Goal: Transaction & Acquisition: Book appointment/travel/reservation

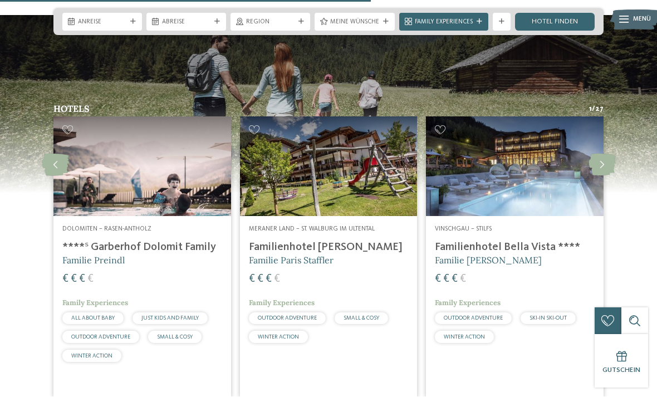
scroll to position [2237, 0]
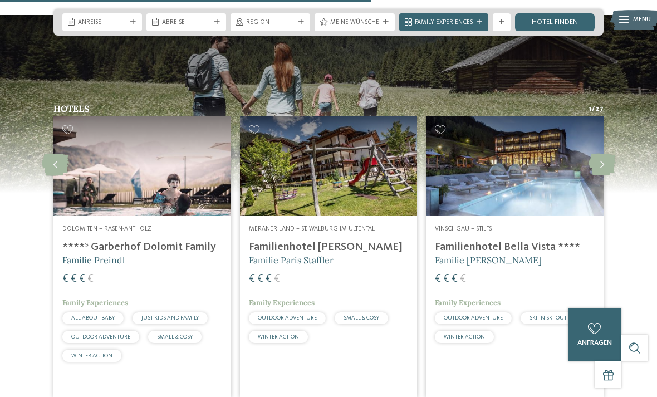
click at [607, 168] on icon at bounding box center [601, 165] width 27 height 22
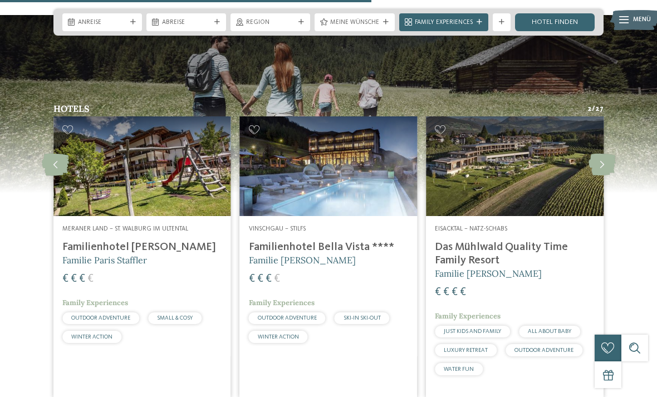
click at [601, 168] on icon at bounding box center [601, 165] width 27 height 22
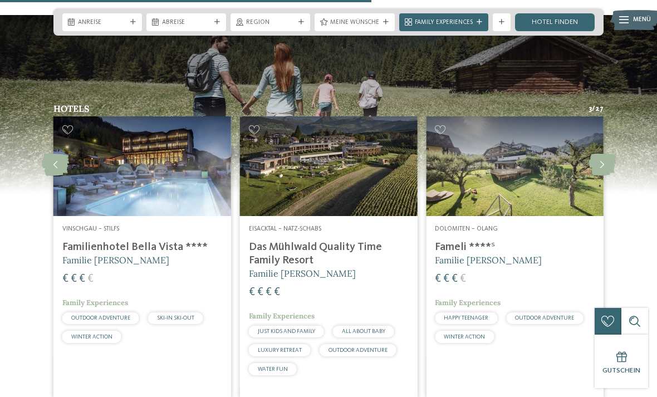
click at [597, 166] on icon at bounding box center [601, 165] width 27 height 22
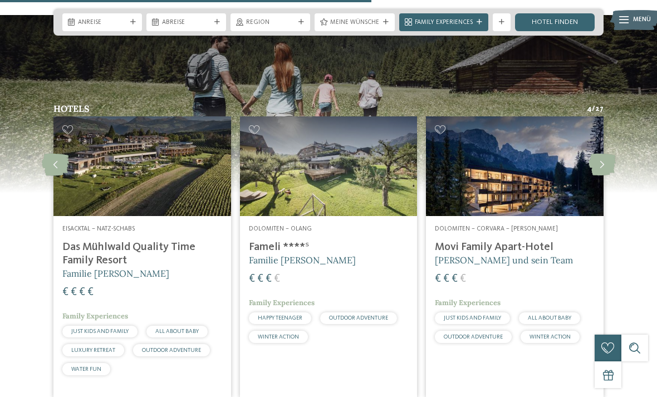
click at [596, 169] on icon at bounding box center [601, 165] width 27 height 22
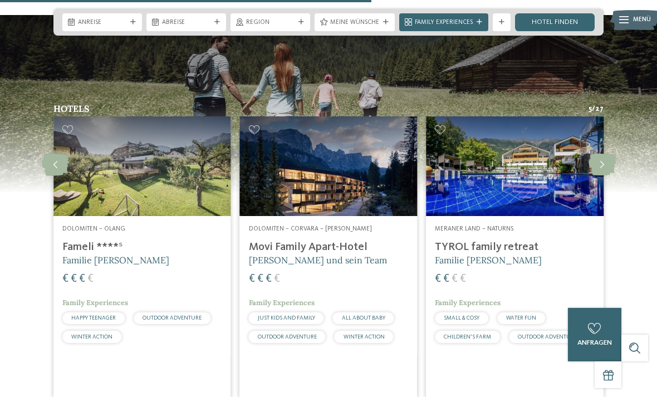
click at [598, 168] on icon at bounding box center [601, 165] width 27 height 22
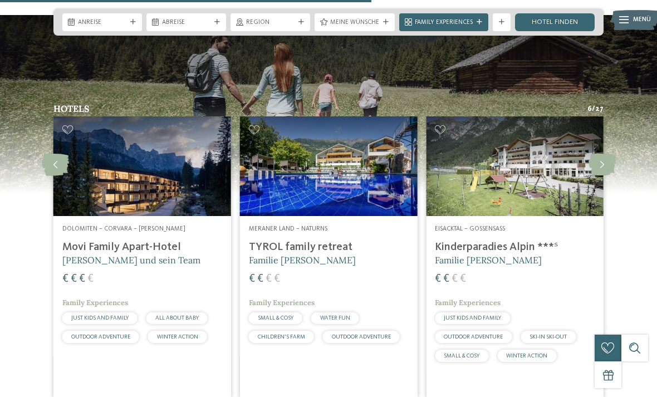
click at [597, 168] on icon at bounding box center [601, 165] width 27 height 22
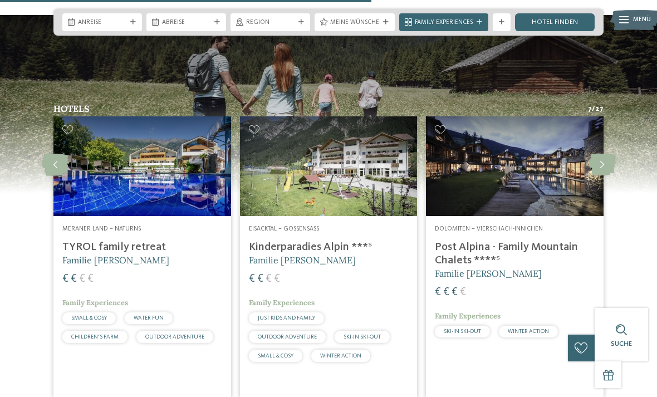
click at [596, 168] on icon at bounding box center [601, 165] width 27 height 22
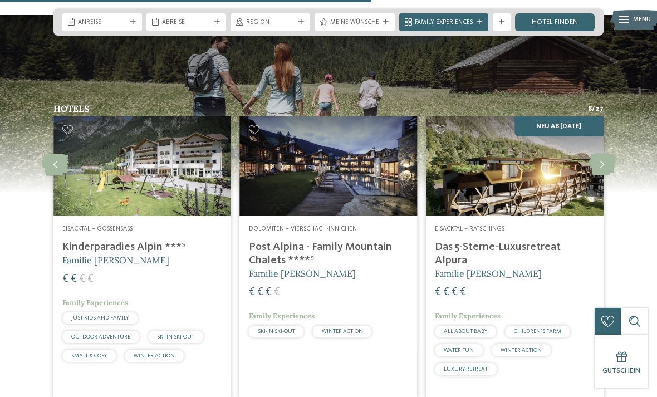
click at [595, 164] on icon at bounding box center [601, 165] width 27 height 22
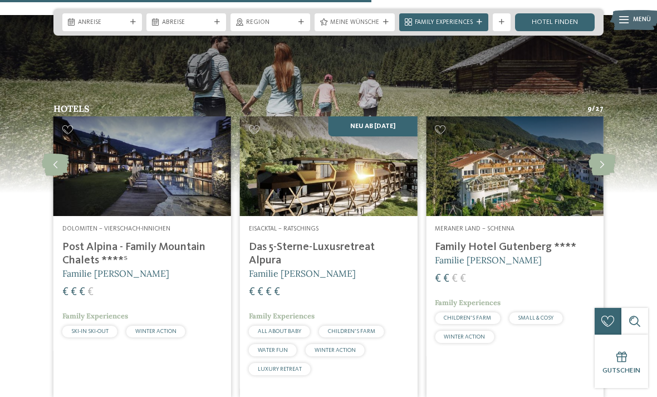
click at [596, 164] on icon at bounding box center [601, 165] width 27 height 22
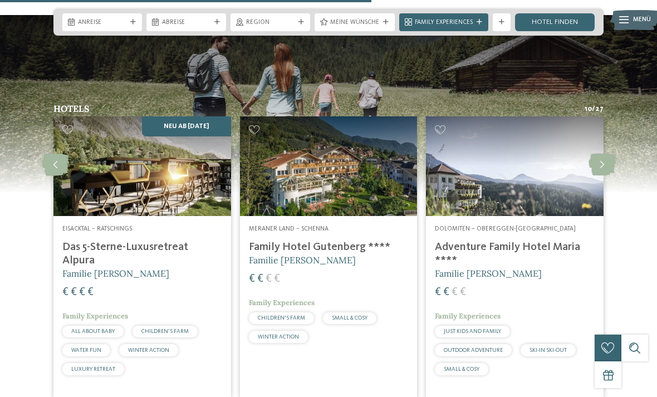
click at [597, 164] on icon at bounding box center [601, 165] width 27 height 22
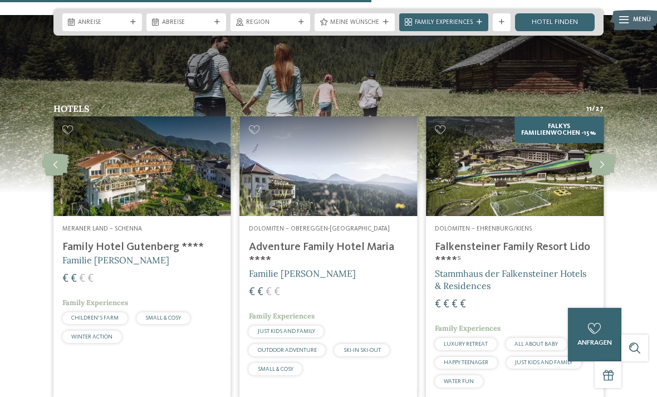
click at [597, 163] on icon at bounding box center [601, 165] width 27 height 22
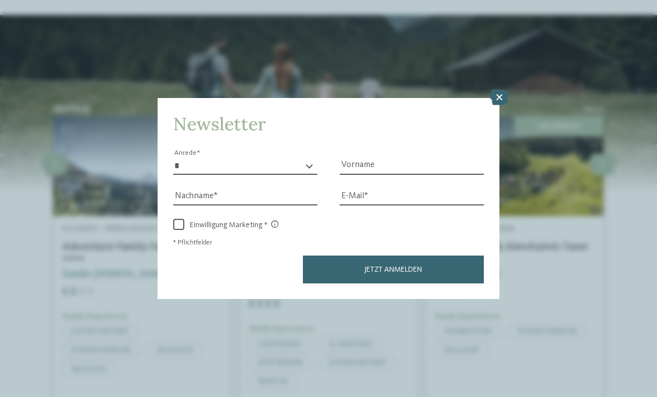
click at [497, 90] on icon at bounding box center [499, 98] width 19 height 16
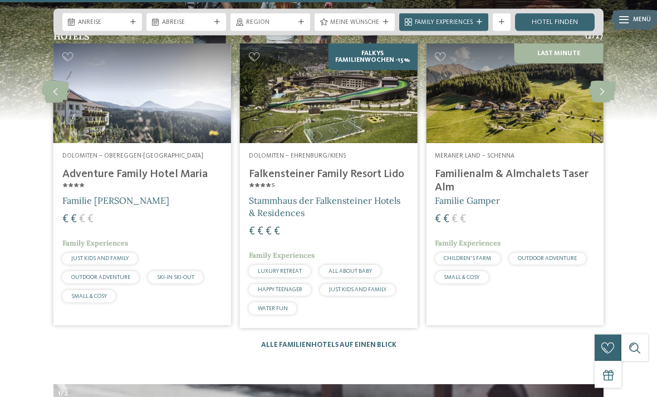
scroll to position [2315, 0]
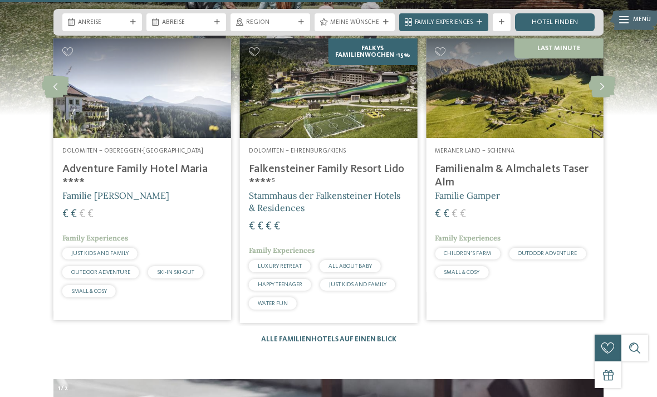
click at [274, 336] on link "Alle Familienhotels auf einen Blick" at bounding box center [328, 339] width 135 height 7
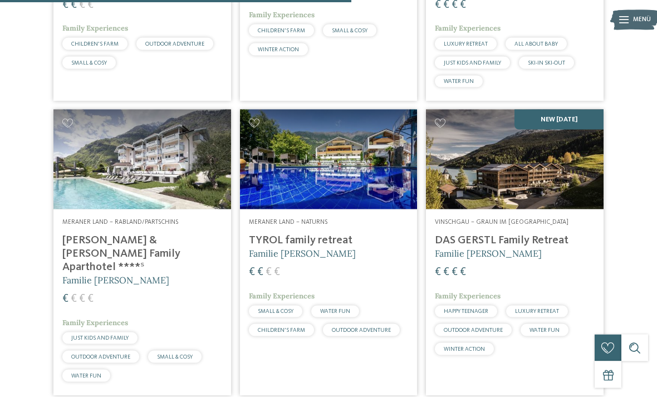
scroll to position [1528, 0]
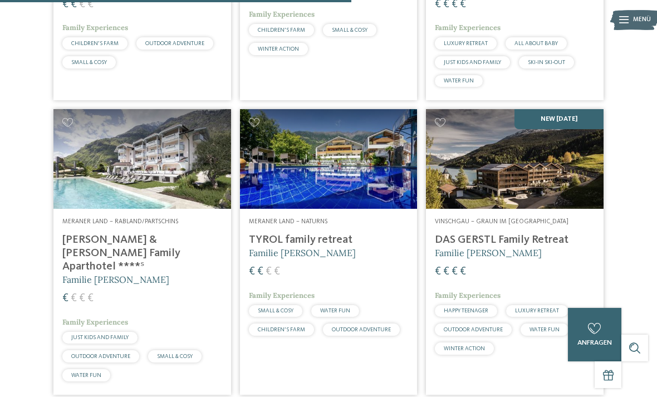
click at [467, 225] on div "Vinschgau – Graun im Vinschgau am Reschensee DAS GERSTL Family Retreat Familie …" at bounding box center [515, 288] width 178 height 159
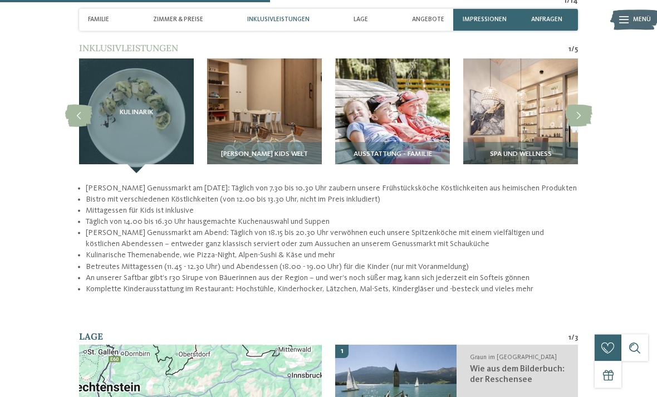
scroll to position [1230, 0]
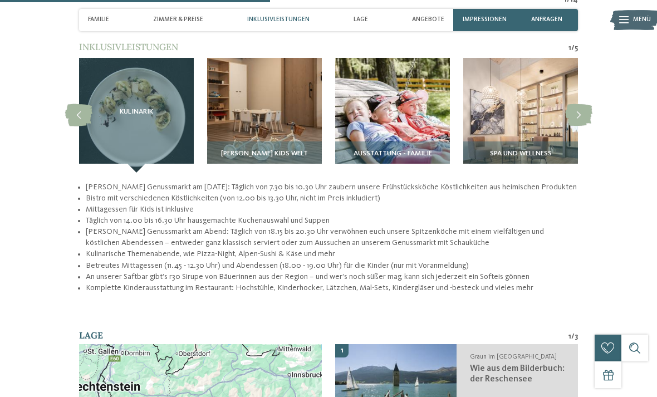
click at [509, 91] on img at bounding box center [520, 115] width 115 height 115
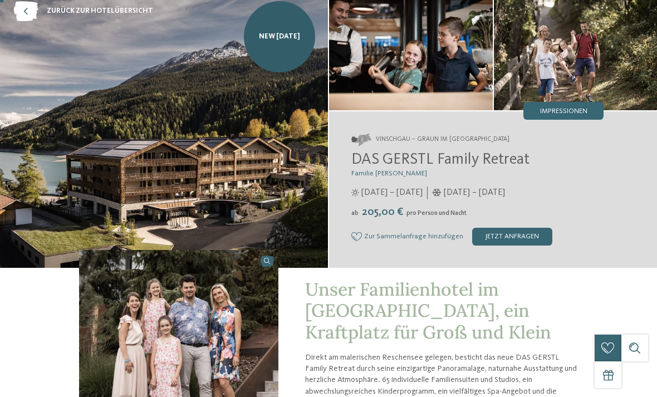
scroll to position [0, 0]
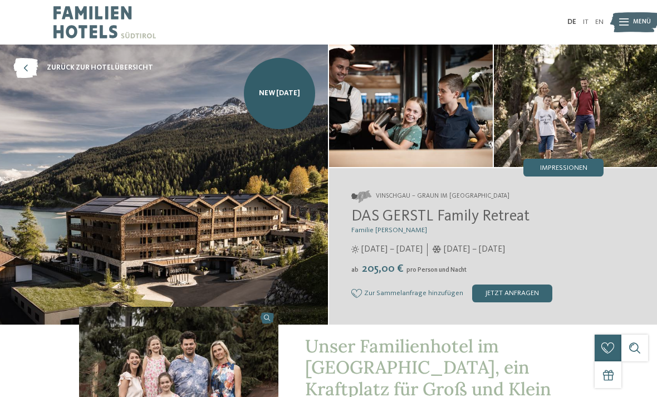
click at [577, 165] on span "Impressionen" at bounding box center [563, 168] width 47 height 7
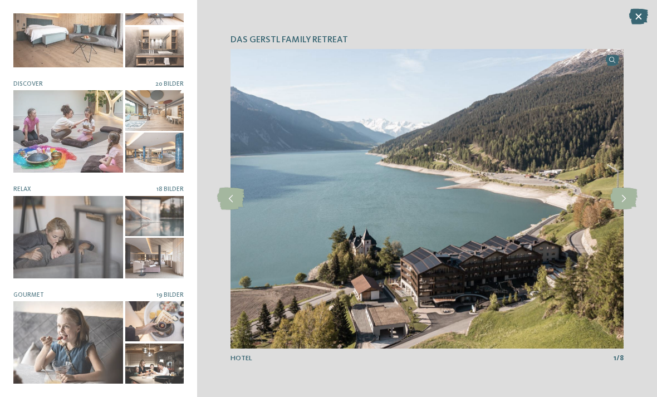
scroll to position [142, 0]
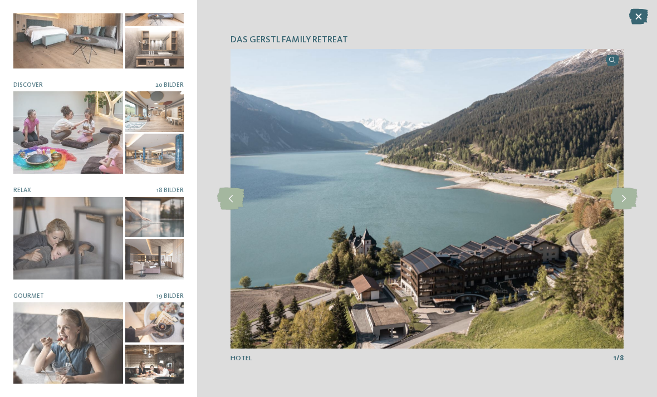
click at [61, 241] on div at bounding box center [68, 238] width 110 height 82
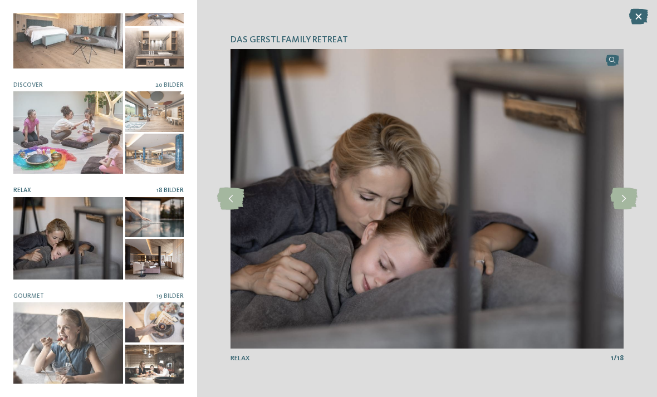
click at [626, 190] on icon at bounding box center [623, 199] width 27 height 22
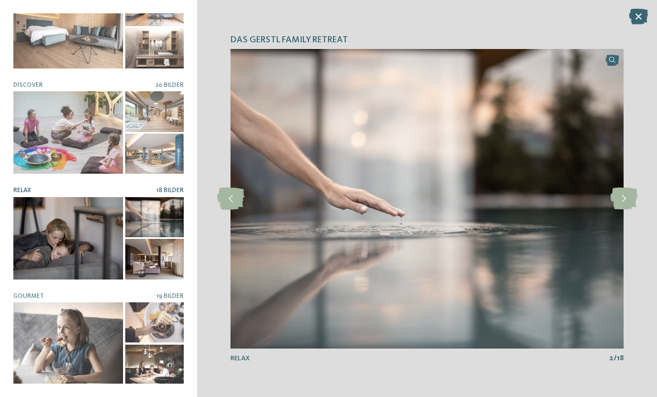
click at [618, 201] on icon at bounding box center [623, 199] width 27 height 22
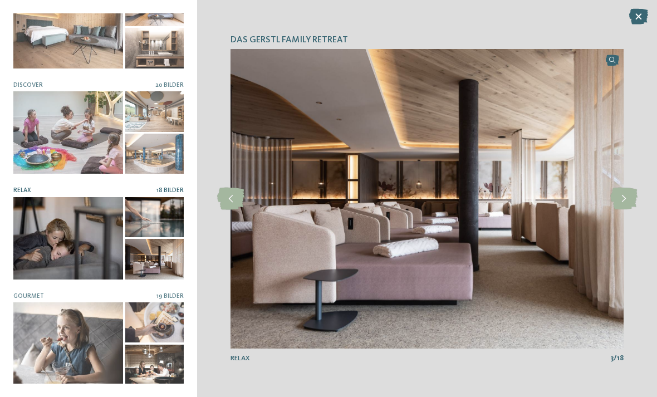
click at [624, 193] on icon at bounding box center [623, 199] width 27 height 22
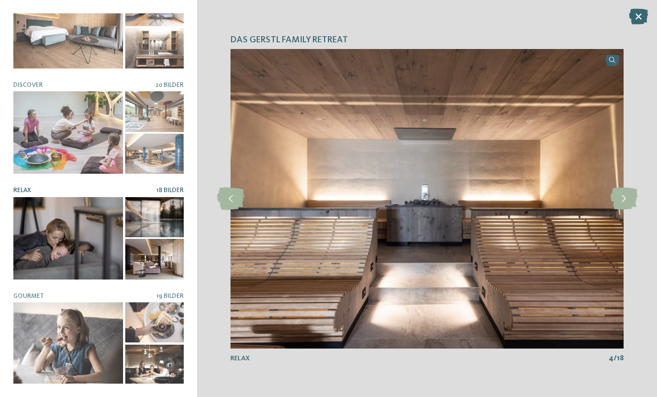
click at [621, 198] on icon at bounding box center [623, 199] width 27 height 22
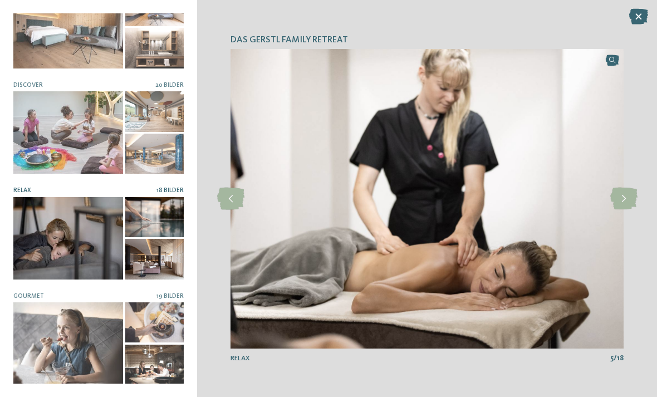
click at [616, 200] on icon at bounding box center [623, 199] width 27 height 22
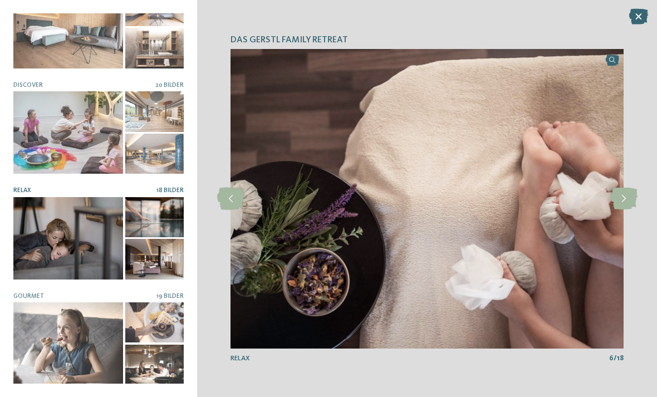
click at [619, 200] on icon at bounding box center [623, 199] width 27 height 22
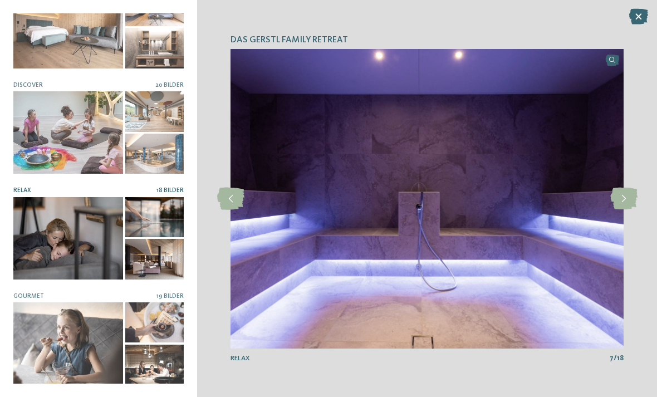
click at [618, 201] on icon at bounding box center [623, 199] width 27 height 22
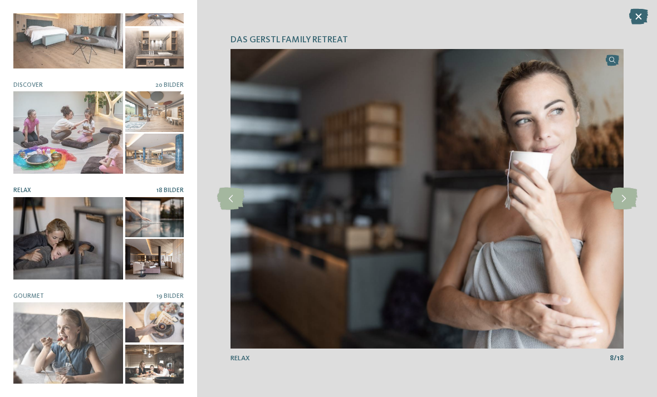
click at [617, 194] on icon at bounding box center [623, 199] width 27 height 22
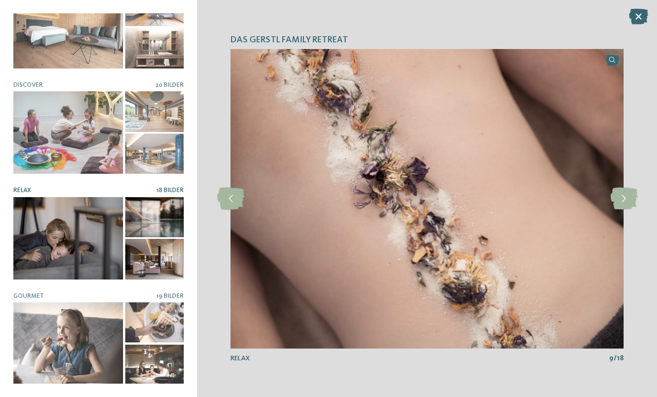
click at [616, 198] on icon at bounding box center [623, 199] width 27 height 22
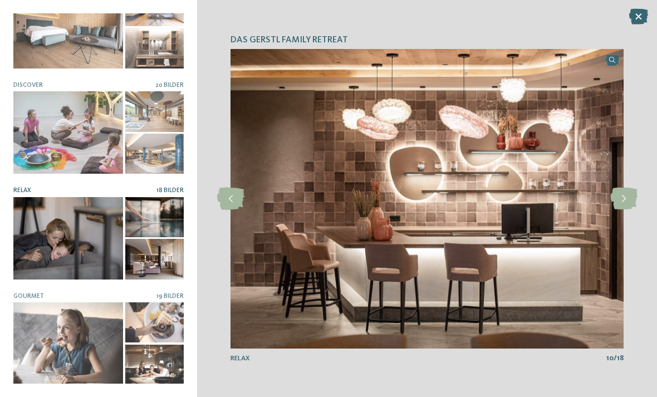
click at [619, 200] on icon at bounding box center [623, 199] width 27 height 22
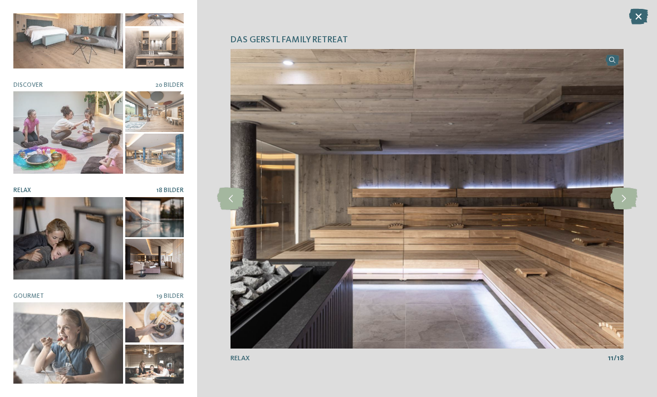
click at [619, 199] on icon at bounding box center [623, 199] width 27 height 22
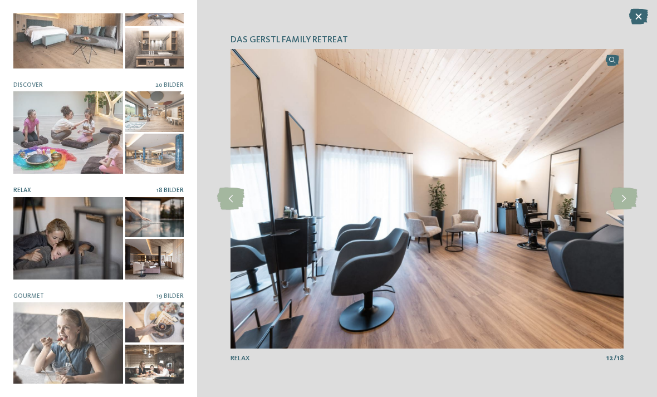
click at [616, 196] on icon at bounding box center [623, 199] width 27 height 22
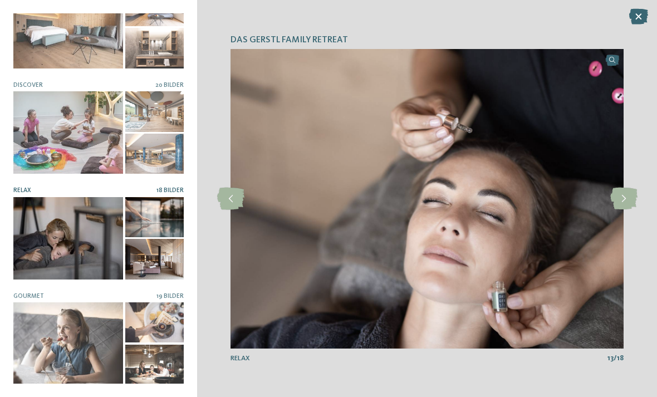
click at [614, 192] on icon at bounding box center [623, 199] width 27 height 22
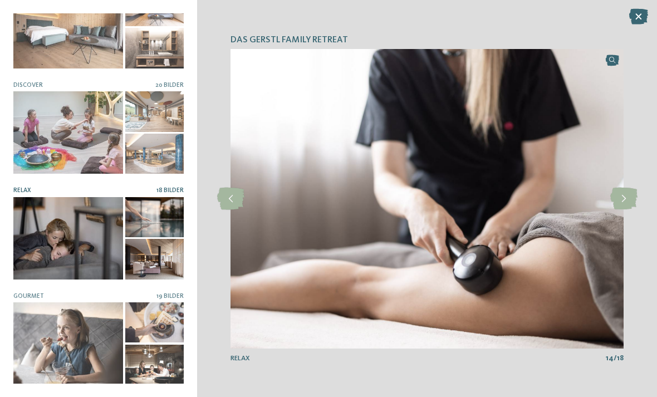
click at [616, 193] on icon at bounding box center [623, 199] width 27 height 22
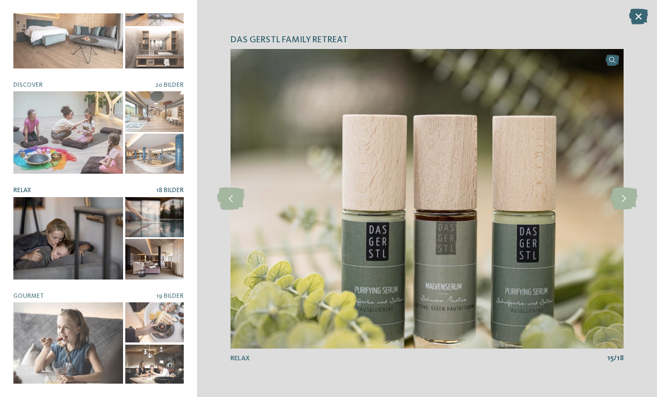
click at [615, 190] on icon at bounding box center [623, 199] width 27 height 22
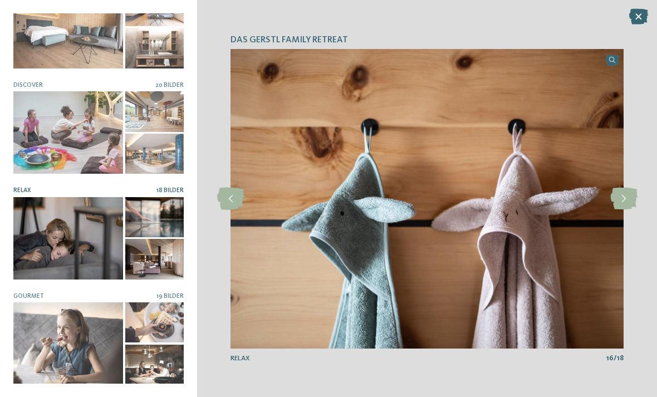
click at [612, 190] on icon at bounding box center [623, 199] width 27 height 22
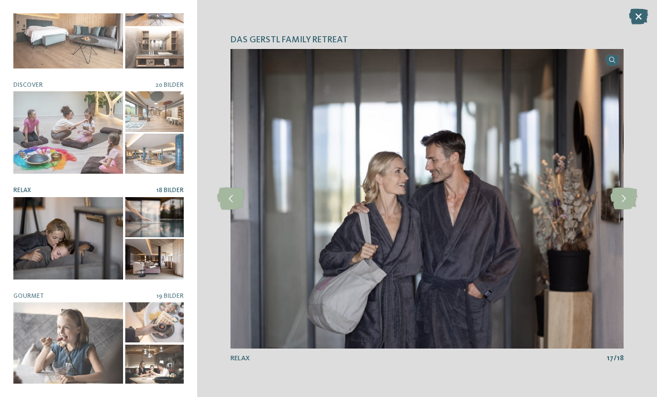
click at [625, 197] on icon at bounding box center [623, 199] width 27 height 22
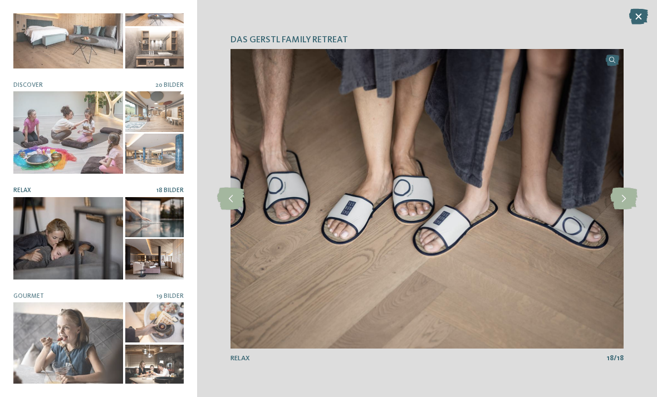
click at [619, 193] on icon at bounding box center [623, 199] width 27 height 22
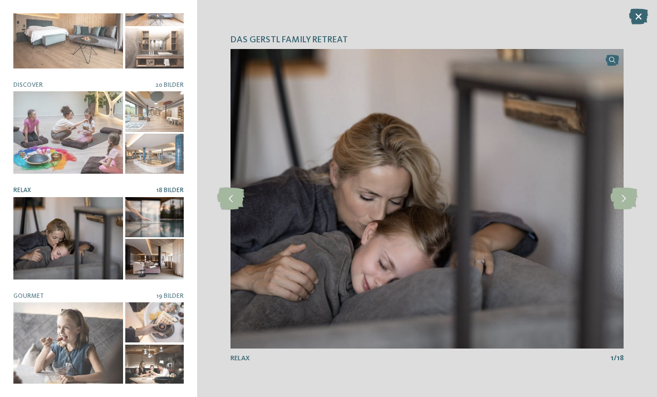
click at [617, 193] on icon at bounding box center [623, 199] width 27 height 22
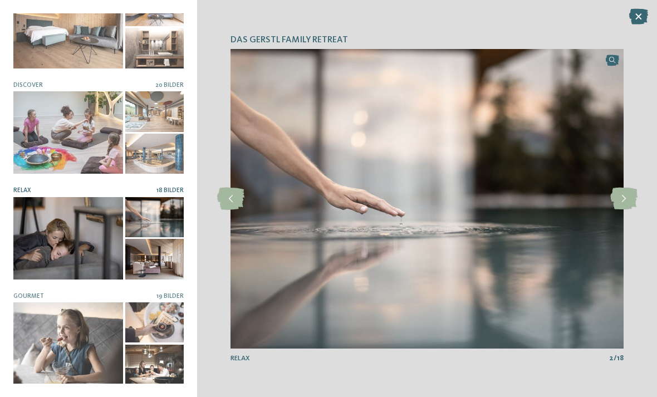
click at [619, 194] on icon at bounding box center [623, 199] width 27 height 22
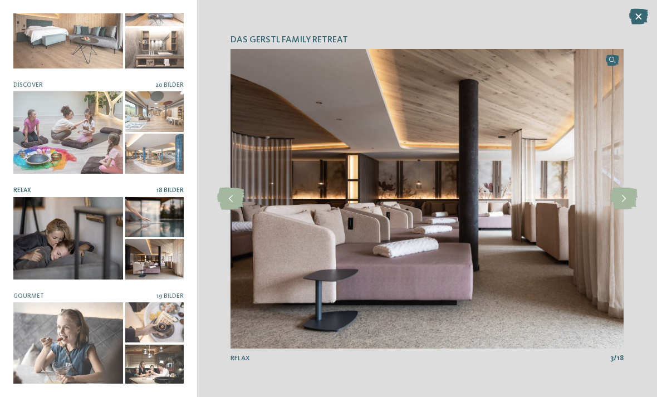
click at [155, 155] on div at bounding box center [154, 154] width 59 height 40
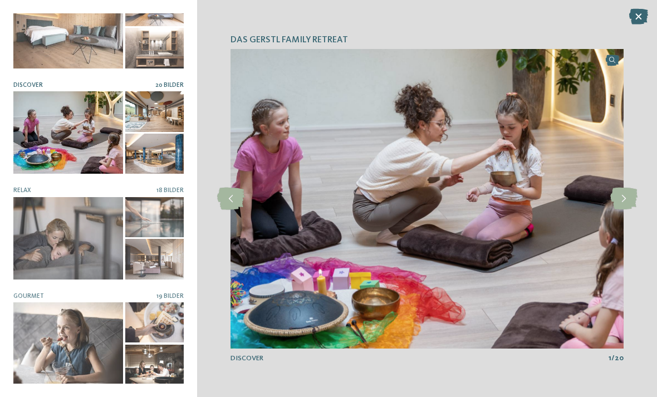
click at [625, 196] on icon at bounding box center [623, 199] width 27 height 22
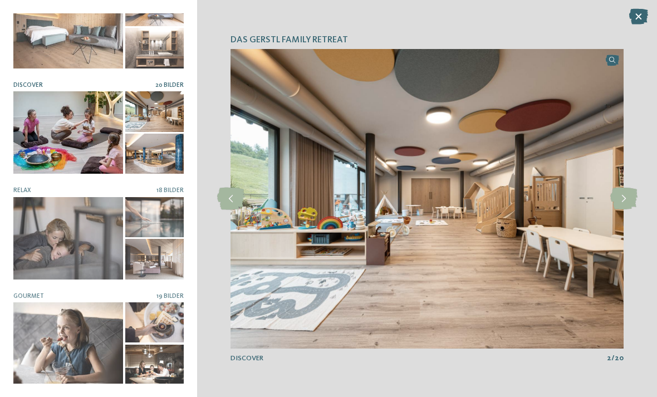
click at [618, 195] on icon at bounding box center [623, 199] width 27 height 22
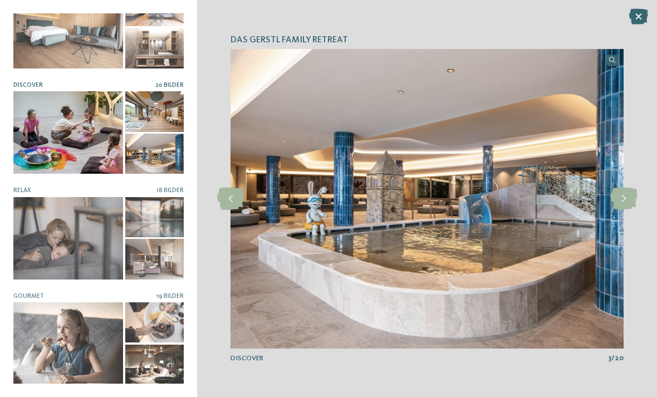
click at [616, 196] on icon at bounding box center [623, 199] width 27 height 22
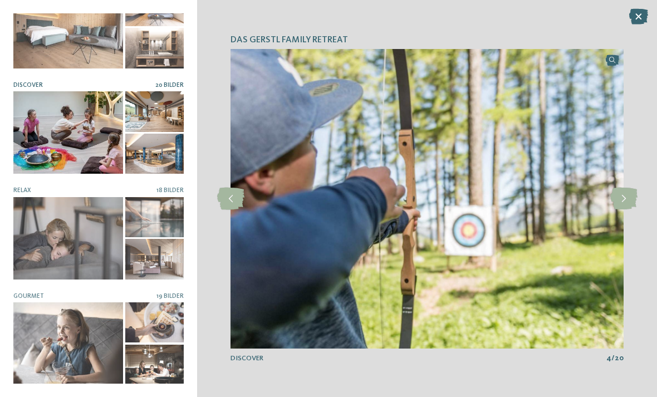
click at [614, 194] on icon at bounding box center [623, 199] width 27 height 22
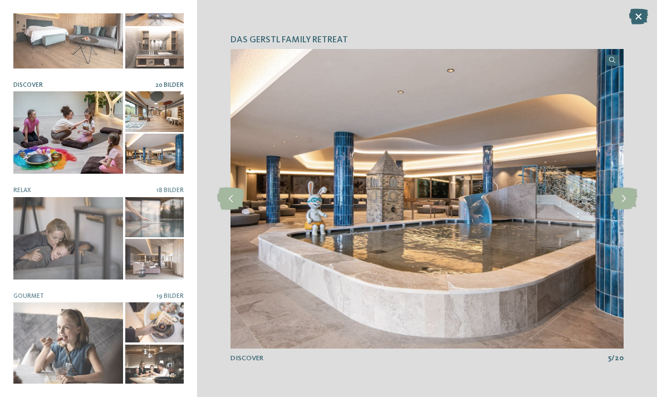
click at [608, 189] on img at bounding box center [426, 198] width 393 height 299
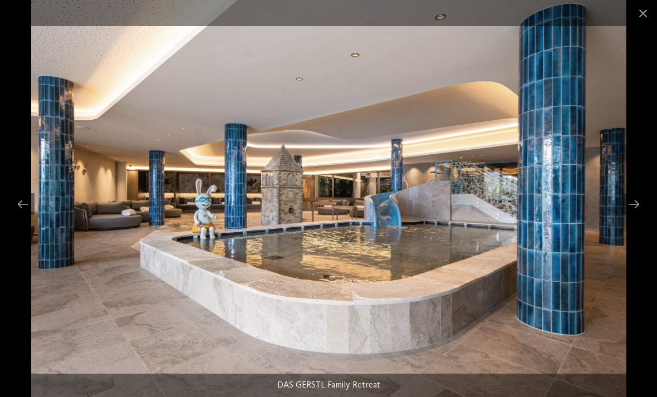
click at [630, 203] on div at bounding box center [633, 204] width 23 height 22
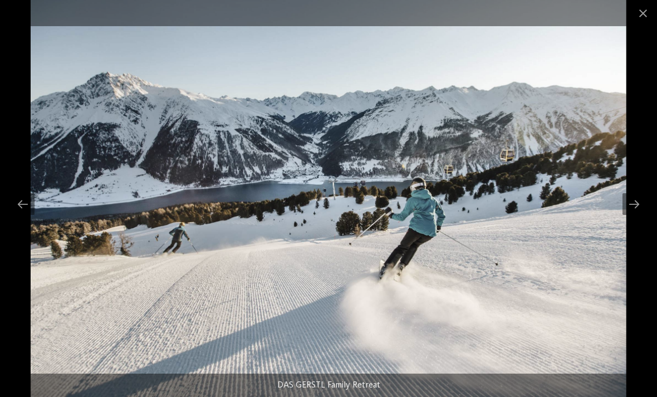
click at [628, 201] on div at bounding box center [633, 204] width 23 height 22
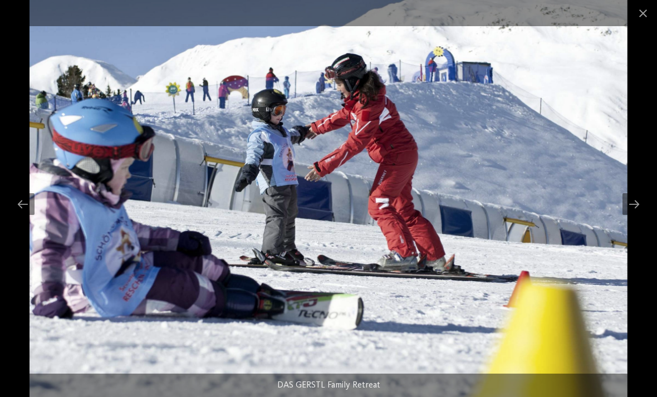
click at [634, 203] on div at bounding box center [633, 204] width 23 height 22
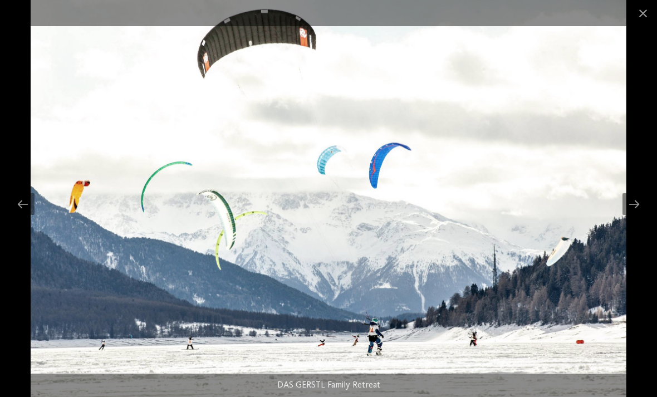
click at [631, 203] on div at bounding box center [633, 204] width 23 height 22
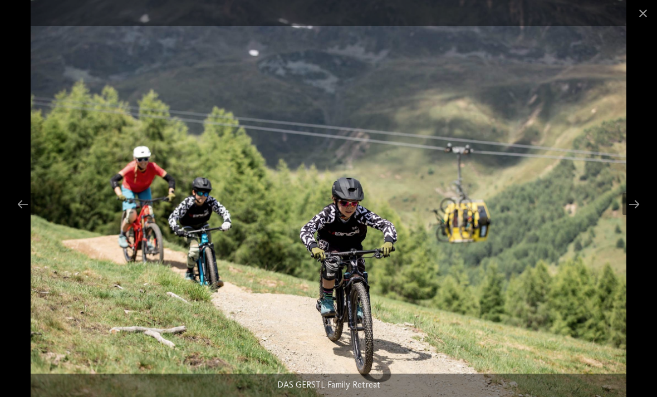
click at [626, 202] on div at bounding box center [633, 204] width 23 height 22
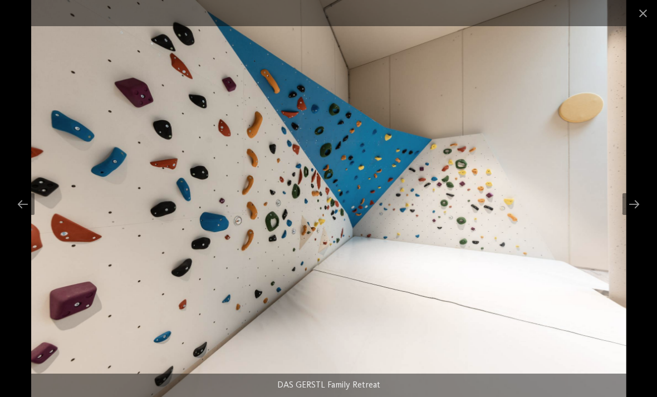
click at [624, 201] on div at bounding box center [633, 204] width 23 height 22
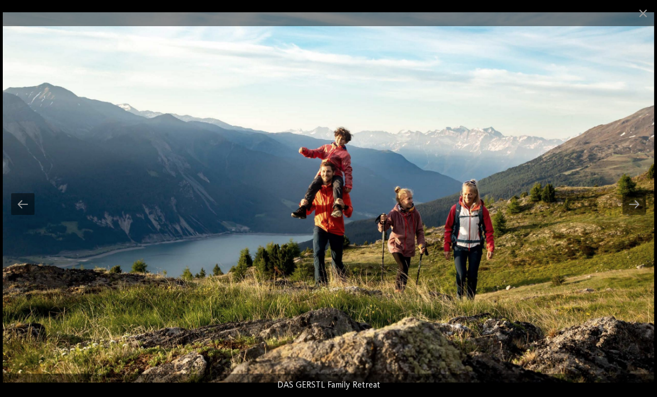
click at [630, 200] on div at bounding box center [633, 204] width 23 height 22
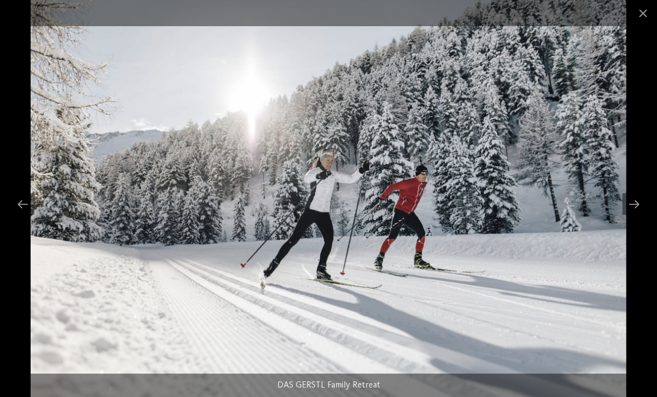
click at [629, 203] on div at bounding box center [633, 204] width 23 height 22
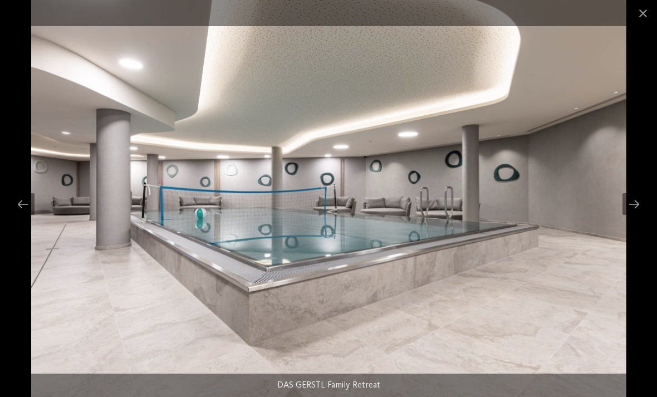
click at [633, 204] on div at bounding box center [633, 204] width 23 height 22
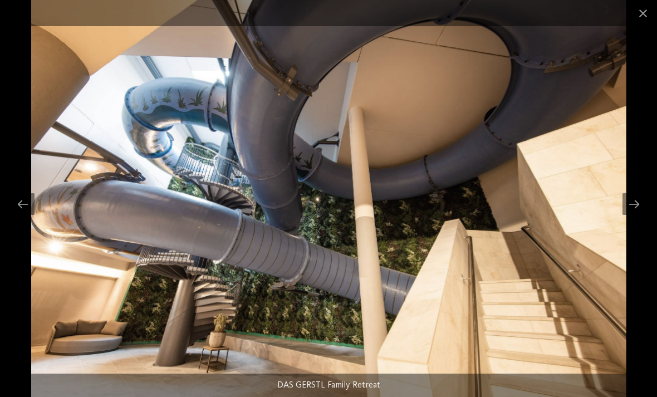
click at [632, 204] on div at bounding box center [633, 204] width 23 height 22
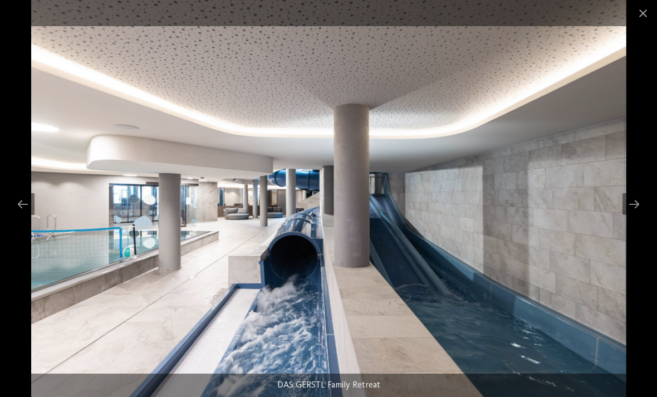
click at [629, 203] on div at bounding box center [633, 204] width 23 height 22
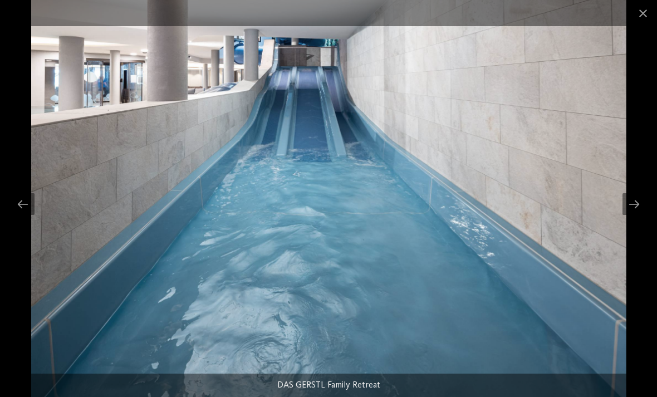
click at [644, 21] on span at bounding box center [643, 13] width 28 height 26
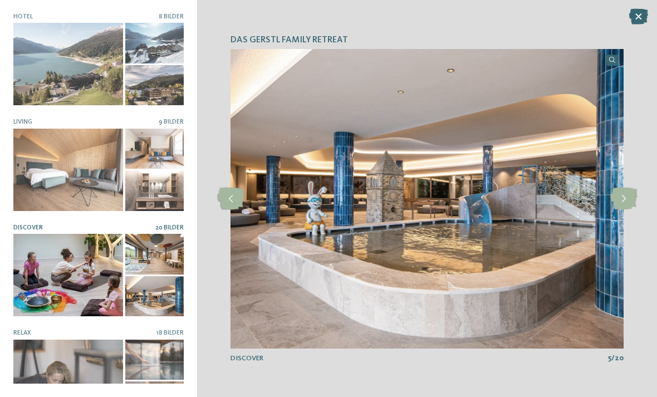
scroll to position [0, 0]
